Goal: Task Accomplishment & Management: Manage account settings

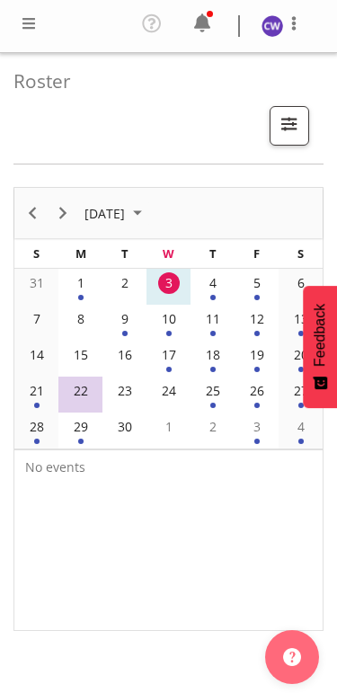
click at [216, 282] on div "4" at bounding box center [213, 283] width 22 height 22
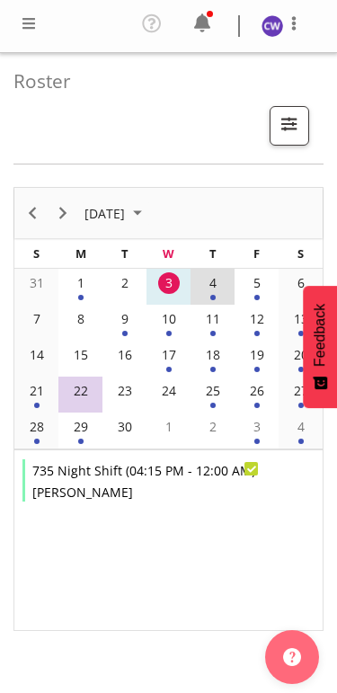
click at [217, 287] on div "4" at bounding box center [213, 283] width 22 height 22
click at [216, 295] on td "4" at bounding box center [212, 287] width 44 height 36
click at [120, 342] on td "16" at bounding box center [124, 358] width 44 height 36
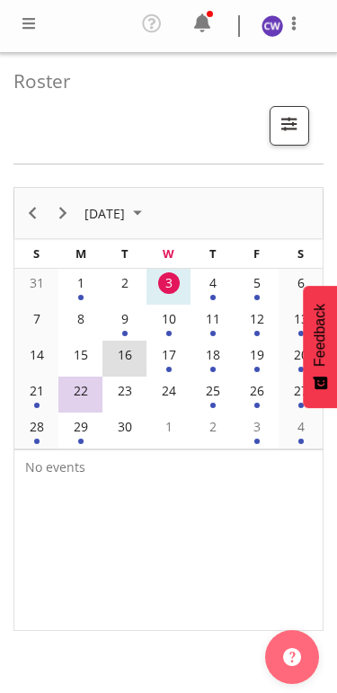
click at [135, 312] on div "9" at bounding box center [125, 319] width 22 height 22
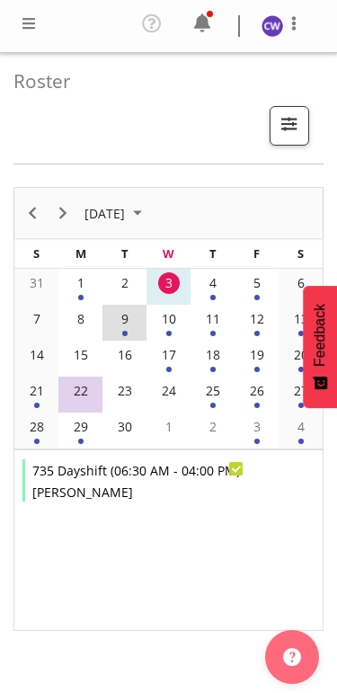
click at [193, 19] on span at bounding box center [202, 23] width 29 height 29
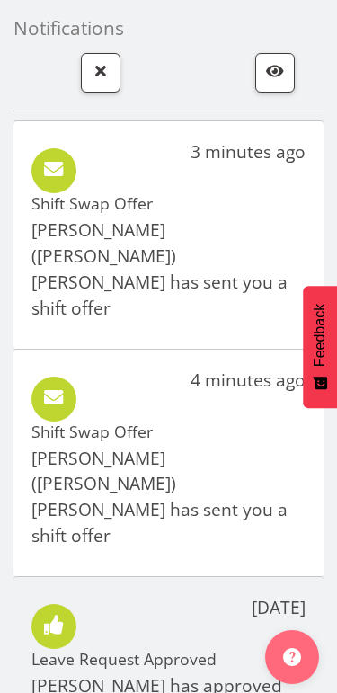
click at [219, 250] on p "Gert (Gerry) Van Der Berg has sent you a shift offer" at bounding box center [168, 268] width 274 height 103
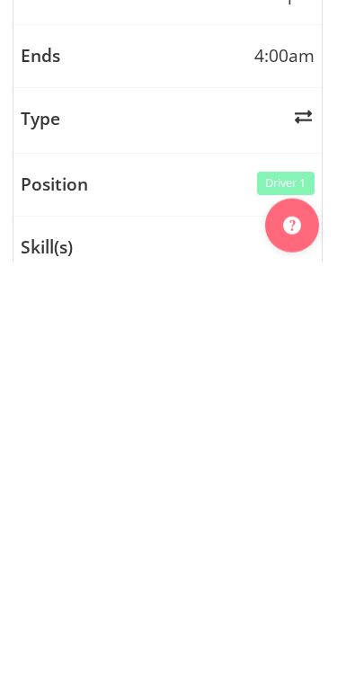
scroll to position [74, 0]
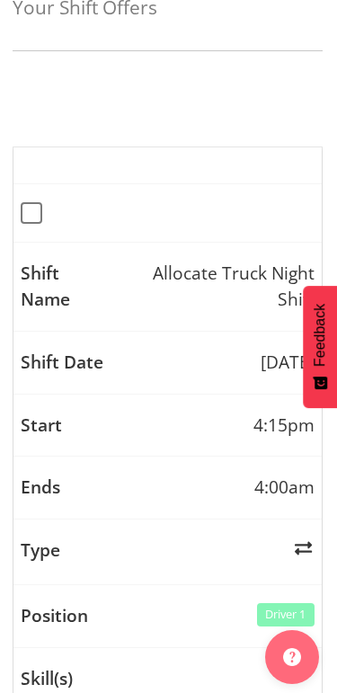
click at [42, 214] on span at bounding box center [32, 213] width 22 height 22
checkbox input "true"
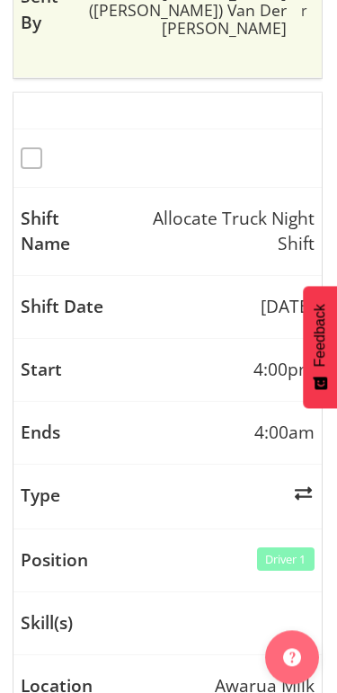
scroll to position [960, 0]
click at [42, 147] on span at bounding box center [32, 158] width 22 height 22
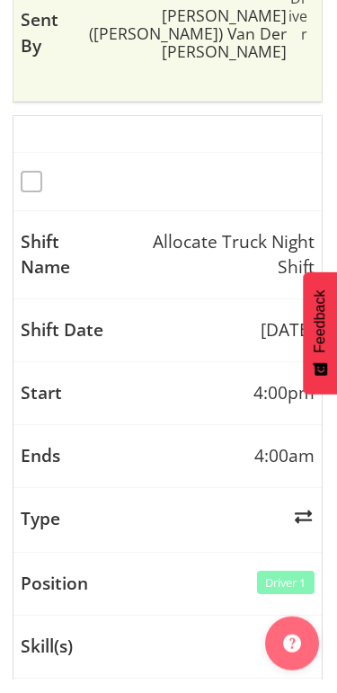
scroll to position [911, 0]
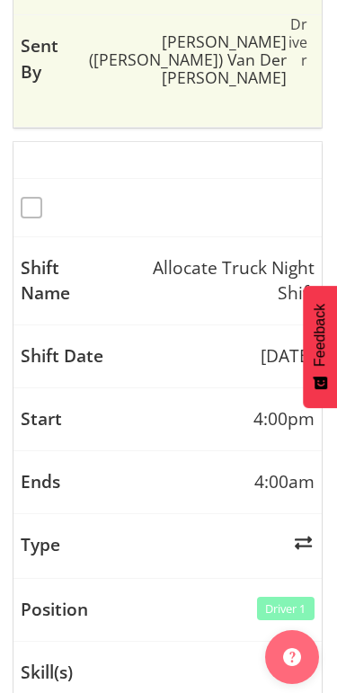
click at [42, 197] on span at bounding box center [32, 208] width 22 height 22
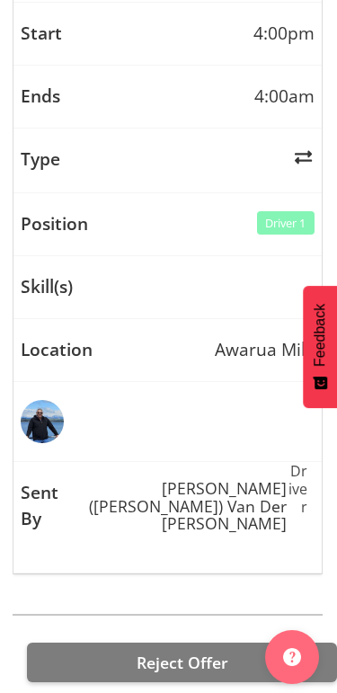
scroll to position [1328, 0]
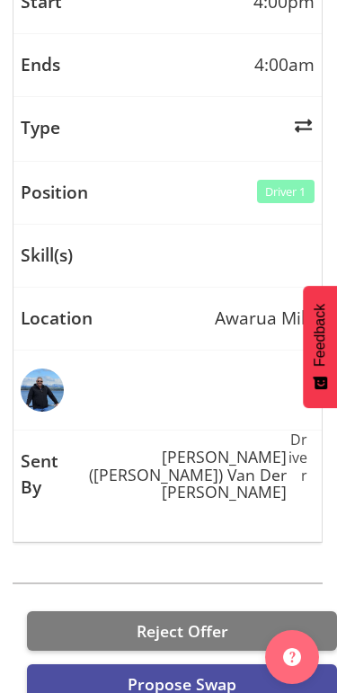
click at [209, 673] on span "Propose Swap" at bounding box center [182, 684] width 109 height 22
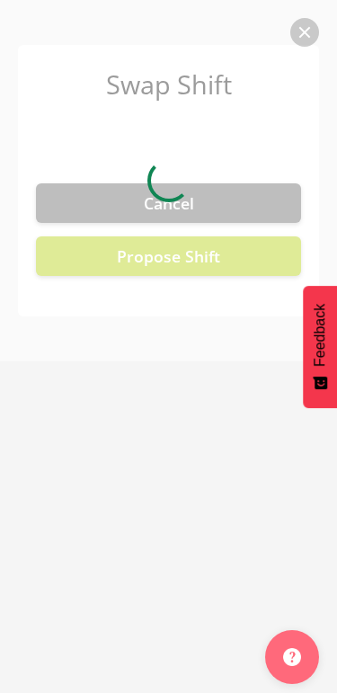
click at [312, 16] on div at bounding box center [168, 180] width 337 height 361
click at [300, 31] on div at bounding box center [168, 180] width 337 height 361
click at [308, 29] on div at bounding box center [168, 180] width 337 height 361
click at [295, 37] on div at bounding box center [168, 180] width 337 height 361
click at [207, 197] on div at bounding box center [168, 180] width 337 height 361
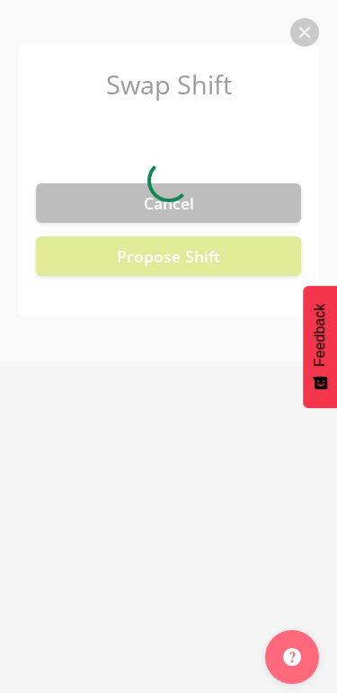
click at [302, 31] on div at bounding box center [168, 180] width 337 height 361
click at [210, 241] on div at bounding box center [168, 180] width 337 height 361
click at [297, 30] on div at bounding box center [168, 180] width 337 height 361
click at [296, 19] on div at bounding box center [168, 180] width 337 height 361
click at [306, 22] on div at bounding box center [168, 180] width 337 height 361
